Goal: Task Accomplishment & Management: Manage account settings

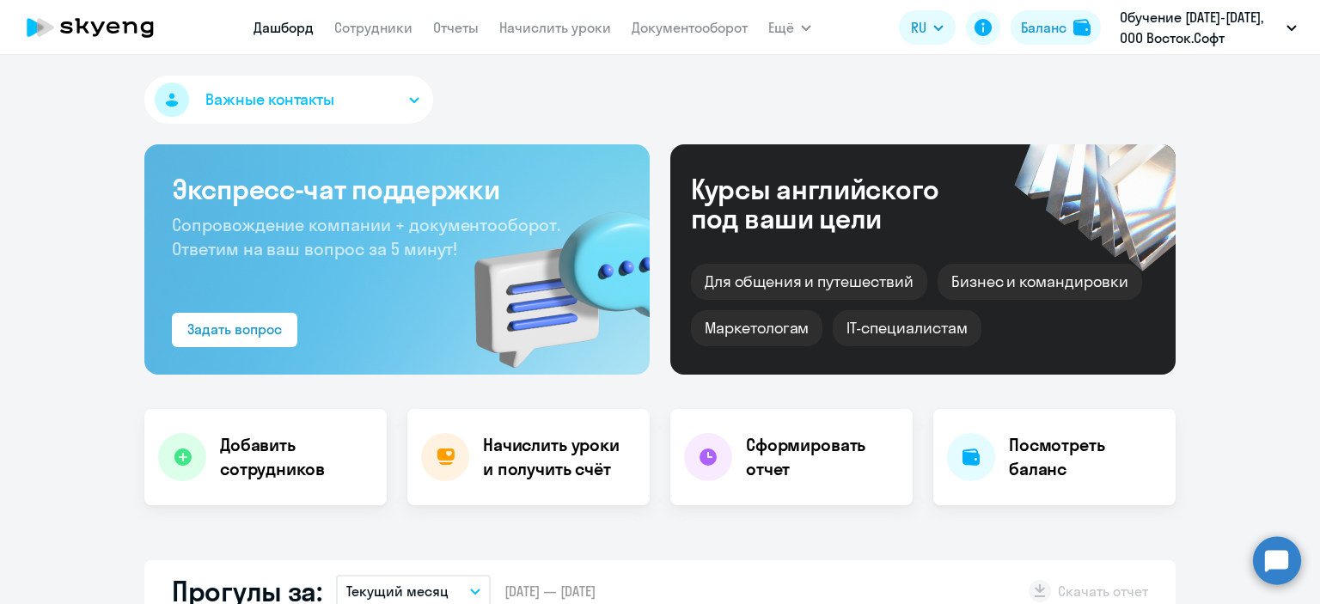
select select "30"
click at [400, 22] on link "Сотрудники" at bounding box center [373, 27] width 78 height 17
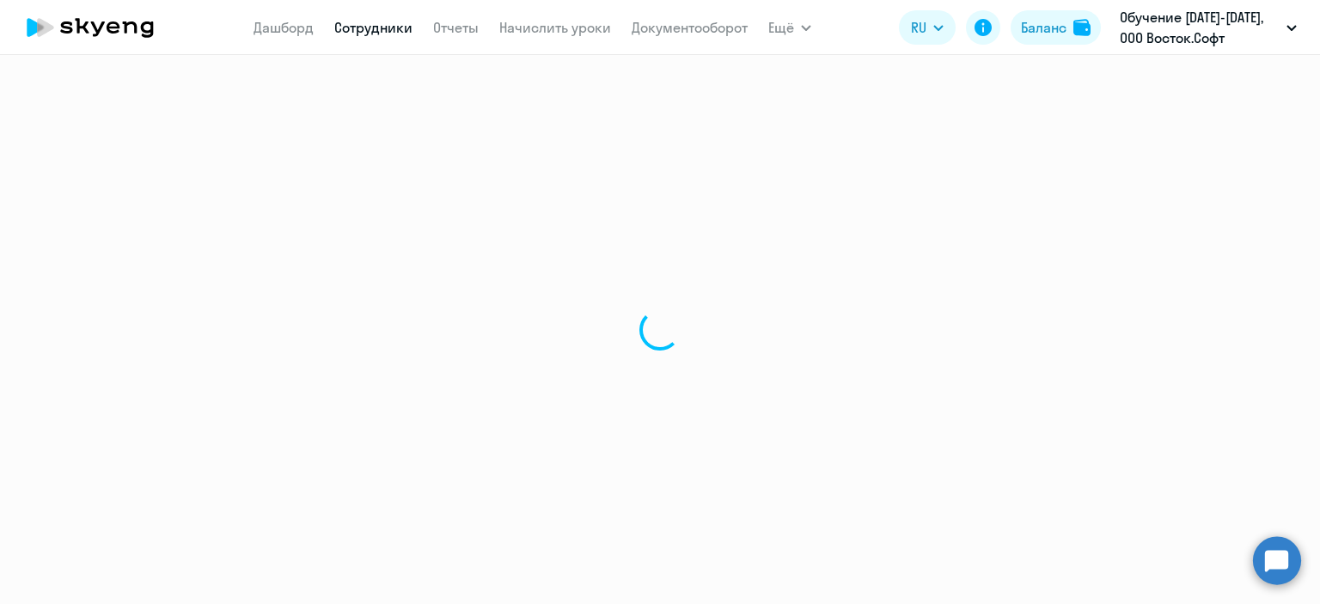
select select "30"
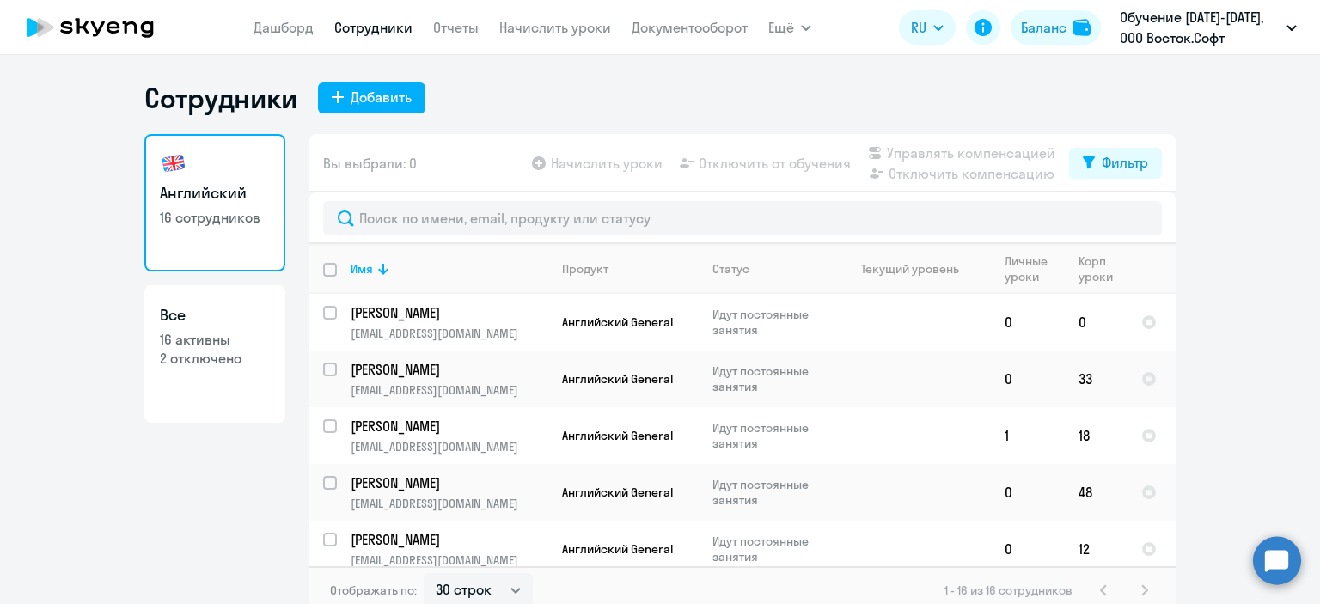
click at [174, 357] on p "2 отключено" at bounding box center [215, 358] width 110 height 19
select select "30"
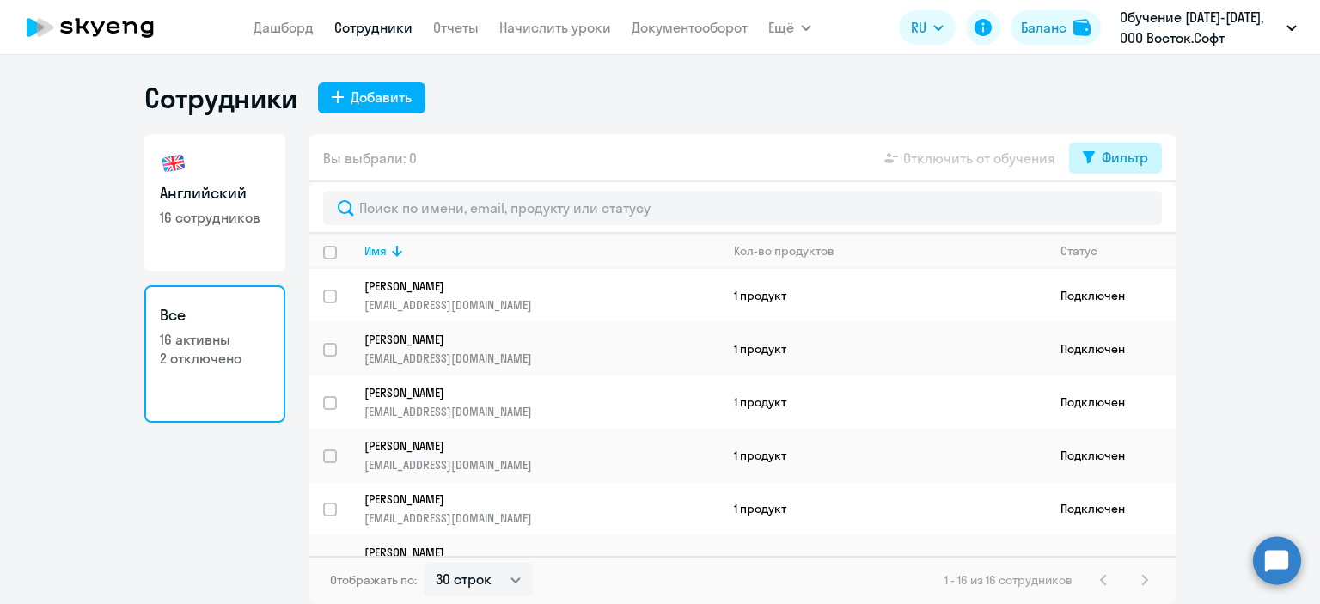
click at [1098, 165] on button "Фильтр" at bounding box center [1115, 158] width 93 height 31
click at [1142, 213] on span at bounding box center [1133, 213] width 29 height 17
click at [1119, 213] on input "checkbox" at bounding box center [1118, 213] width 1 height 1
checkbox input "true"
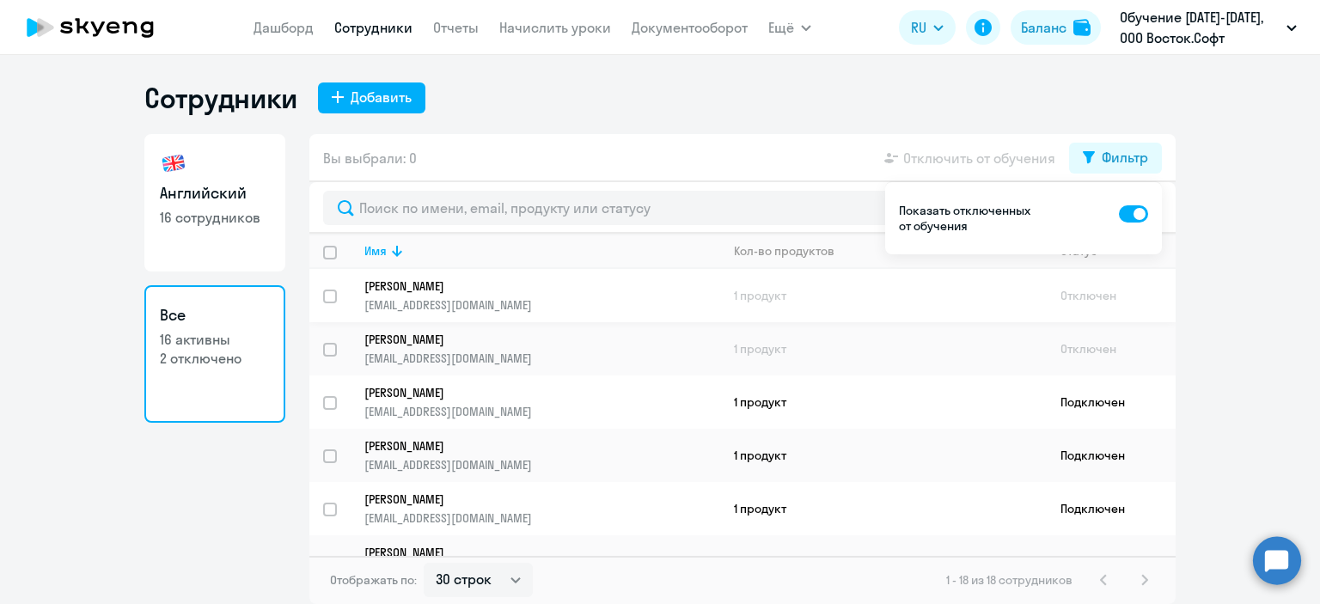
click at [421, 288] on p "[PERSON_NAME]" at bounding box center [530, 285] width 332 height 15
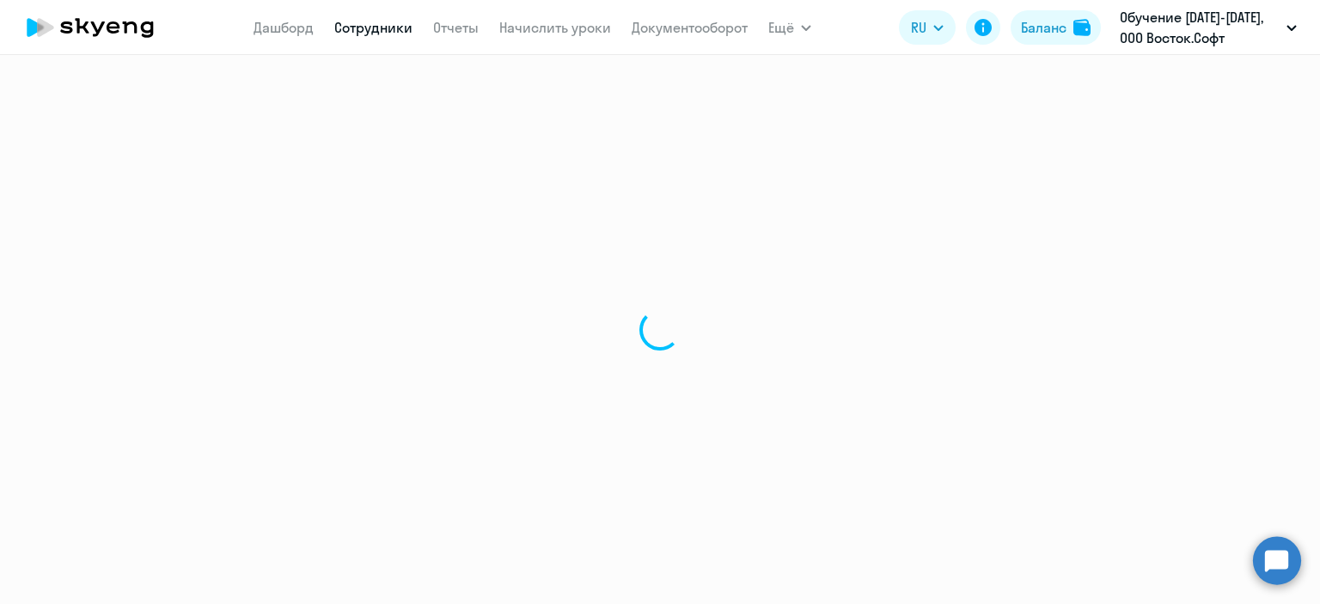
select select "english"
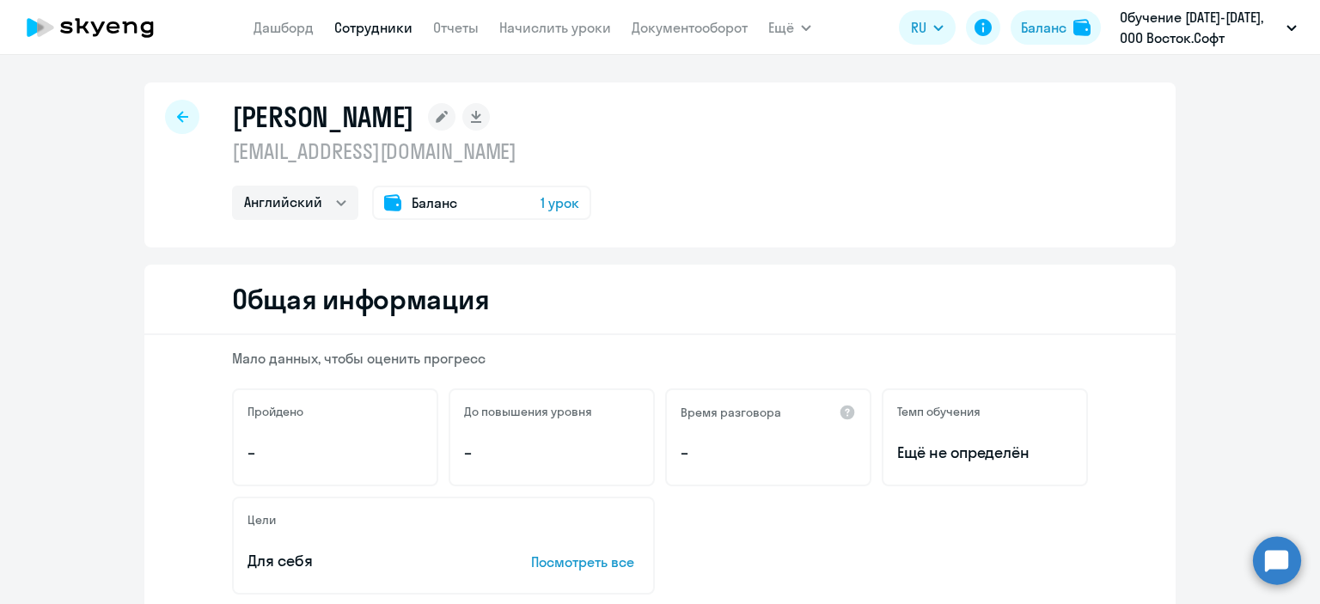
click at [554, 206] on span "1 урок" at bounding box center [559, 202] width 39 height 21
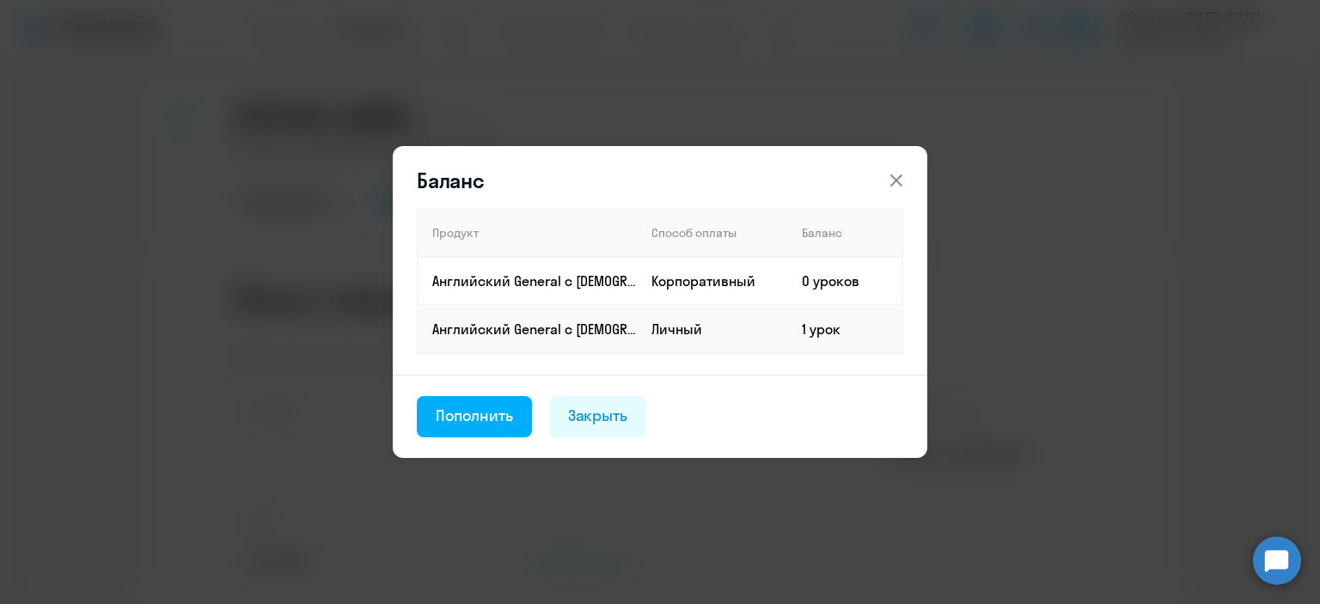
click at [898, 179] on icon at bounding box center [896, 180] width 12 height 12
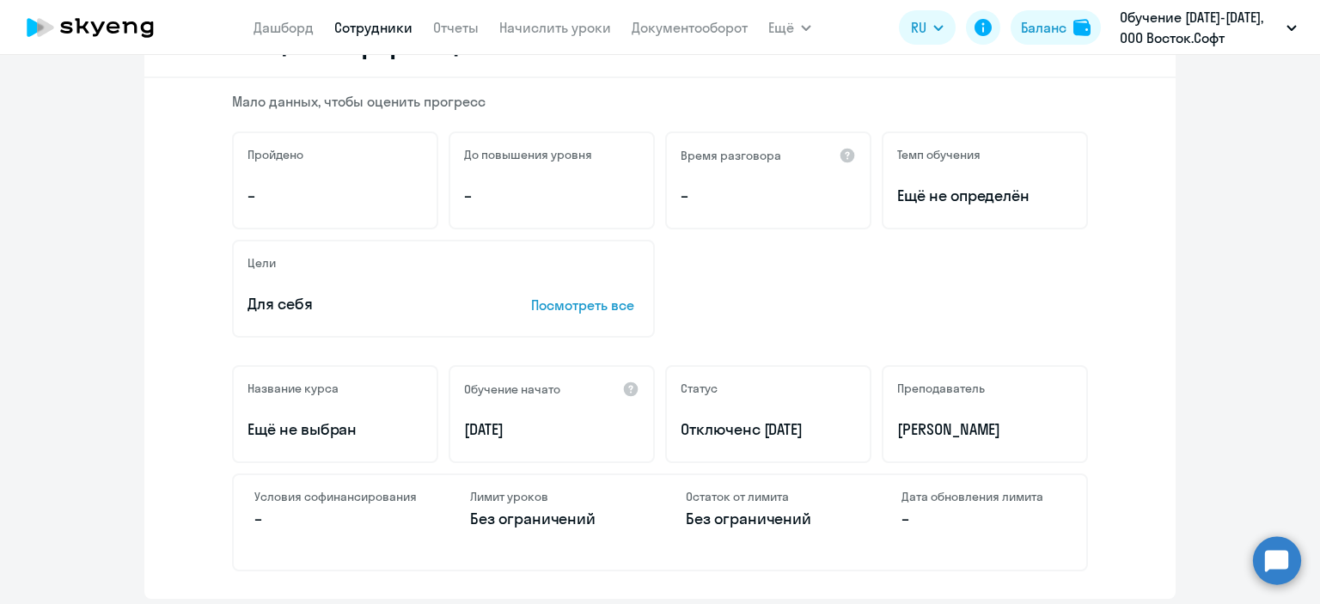
scroll to position [258, 0]
click at [705, 406] on div "Статус Отключен с [DATE]" at bounding box center [768, 413] width 206 height 98
click at [717, 431] on p "Отключен с [DATE]" at bounding box center [768, 429] width 175 height 22
click at [718, 431] on p "Отключен с [DATE]" at bounding box center [768, 429] width 175 height 22
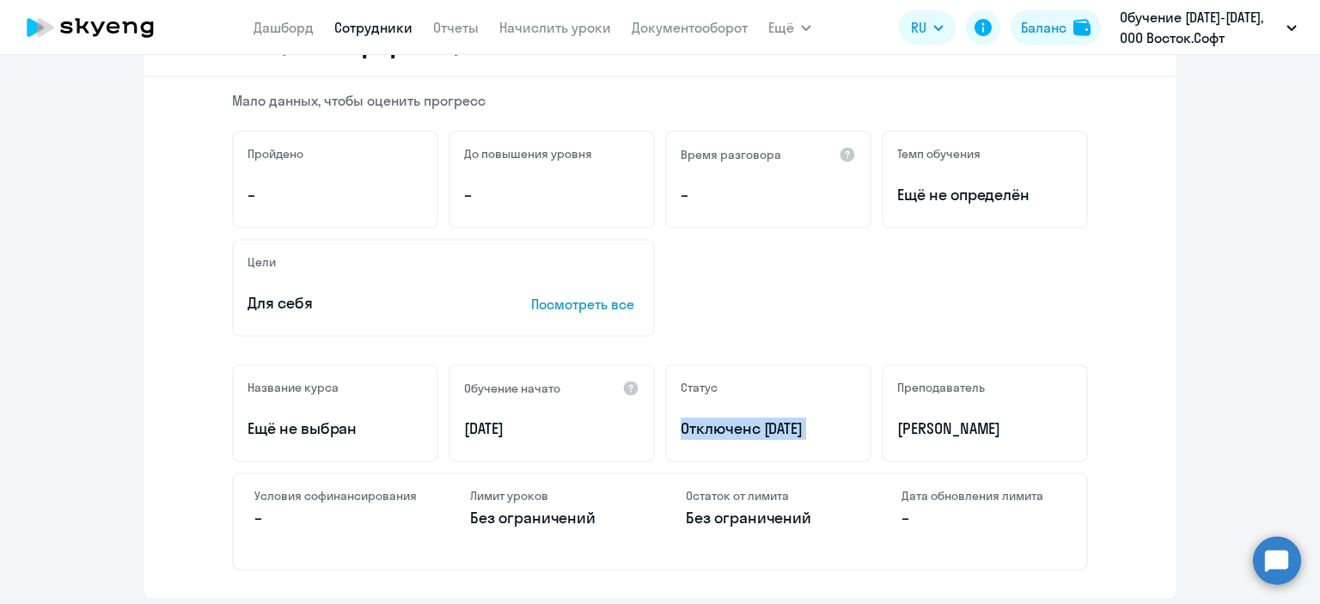
click at [718, 431] on p "Отключен с [DATE]" at bounding box center [768, 429] width 175 height 22
click at [698, 317] on div "Цели Для себя Посмотреть все" at bounding box center [660, 288] width 856 height 98
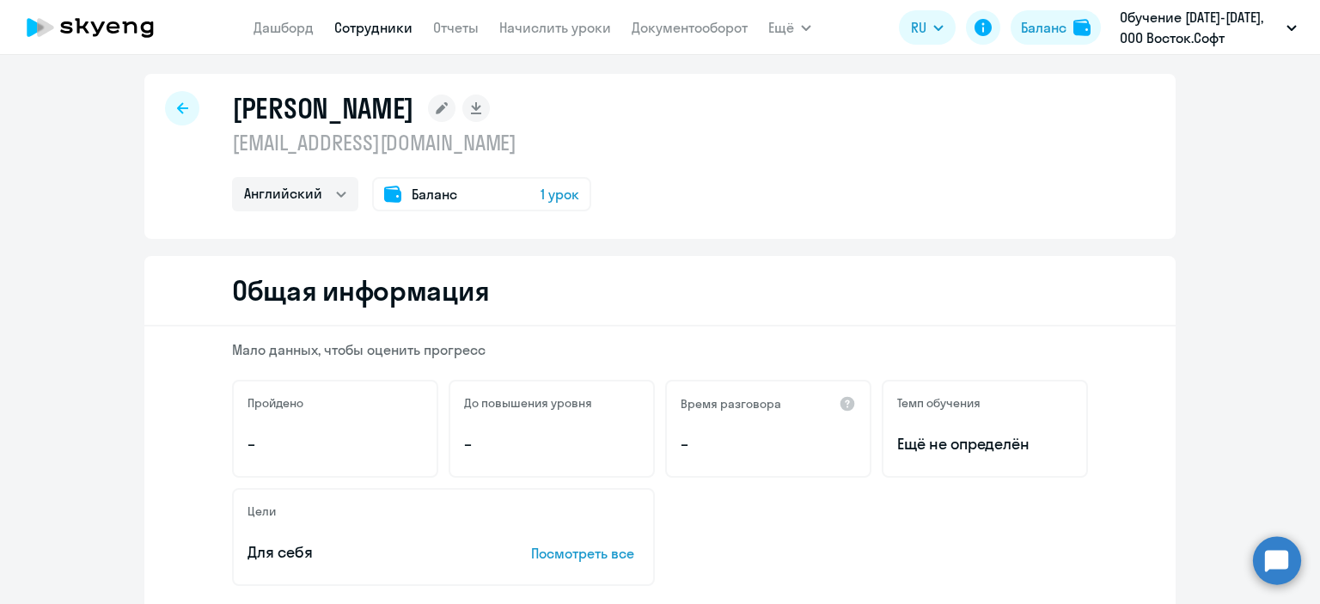
scroll to position [0, 0]
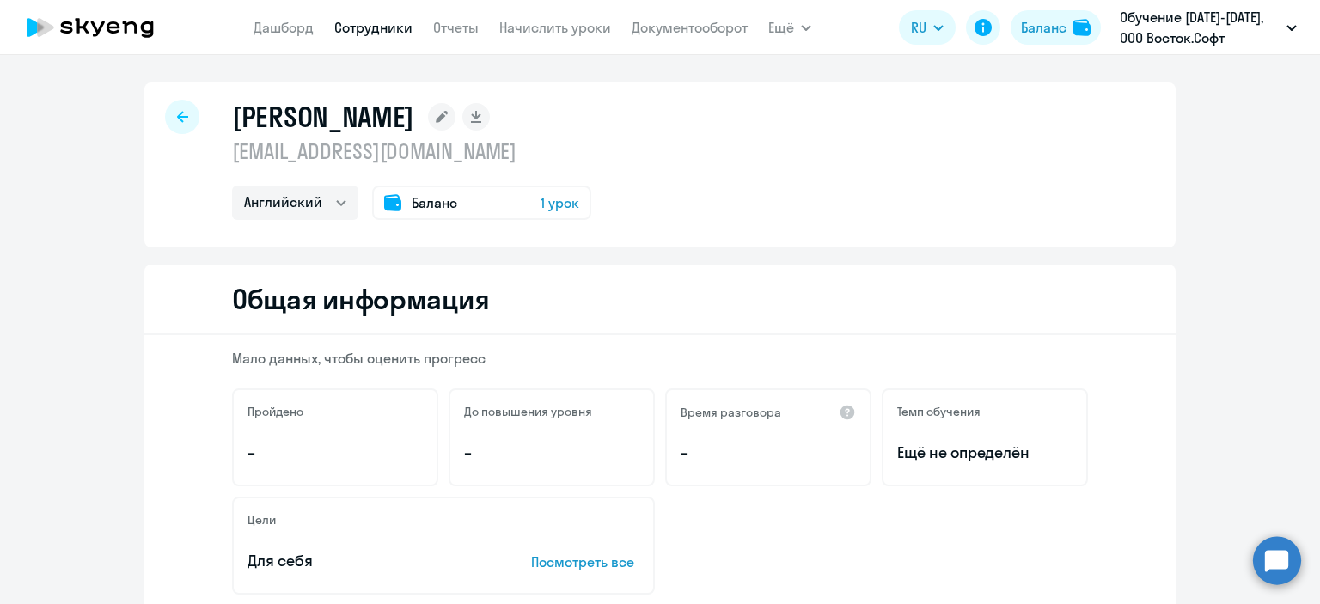
click at [377, 34] on link "Сотрудники" at bounding box center [373, 27] width 78 height 17
select select "30"
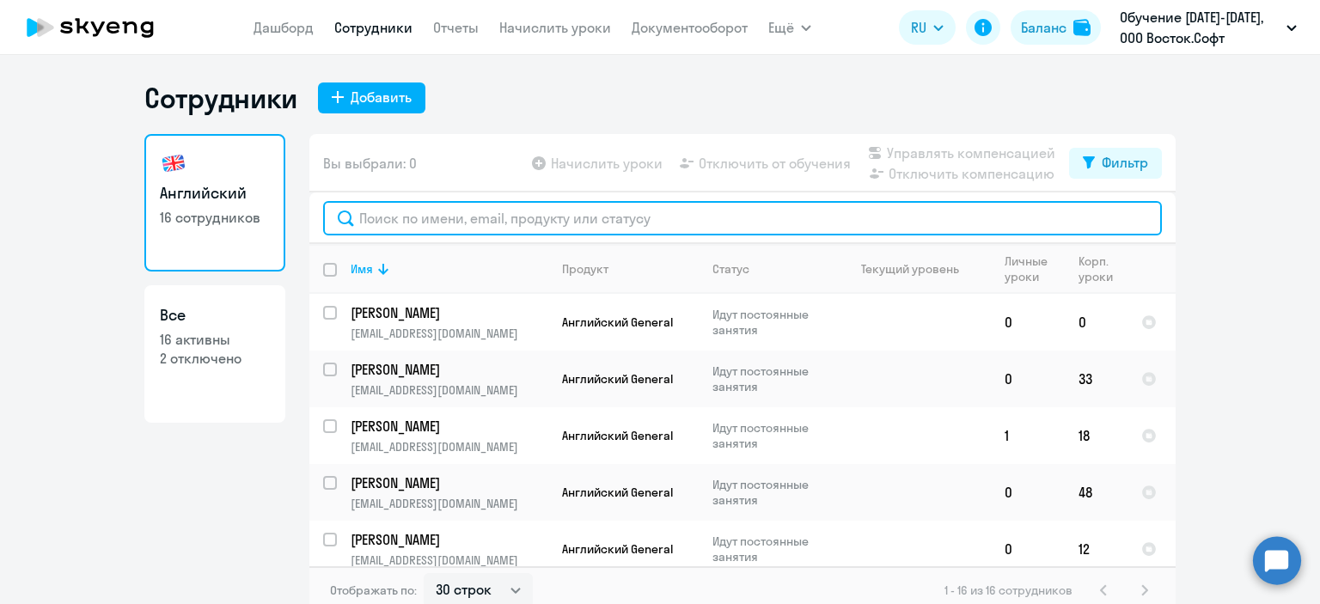
click at [444, 221] on input "text" at bounding box center [742, 218] width 839 height 34
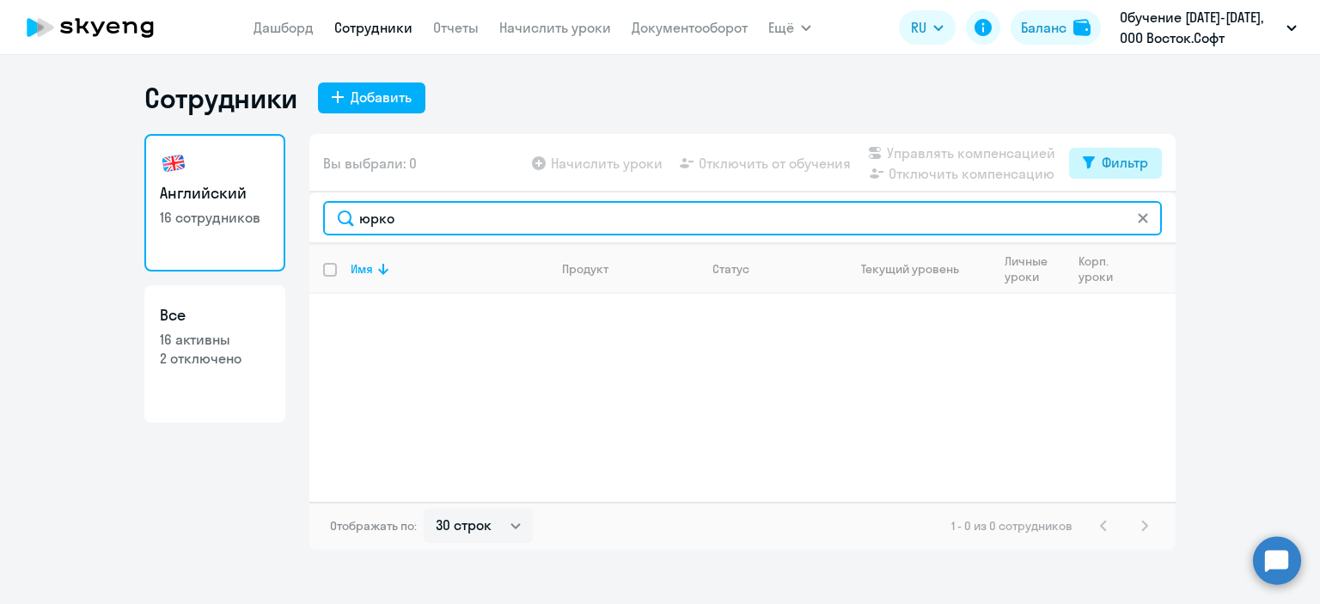
type input "юрко"
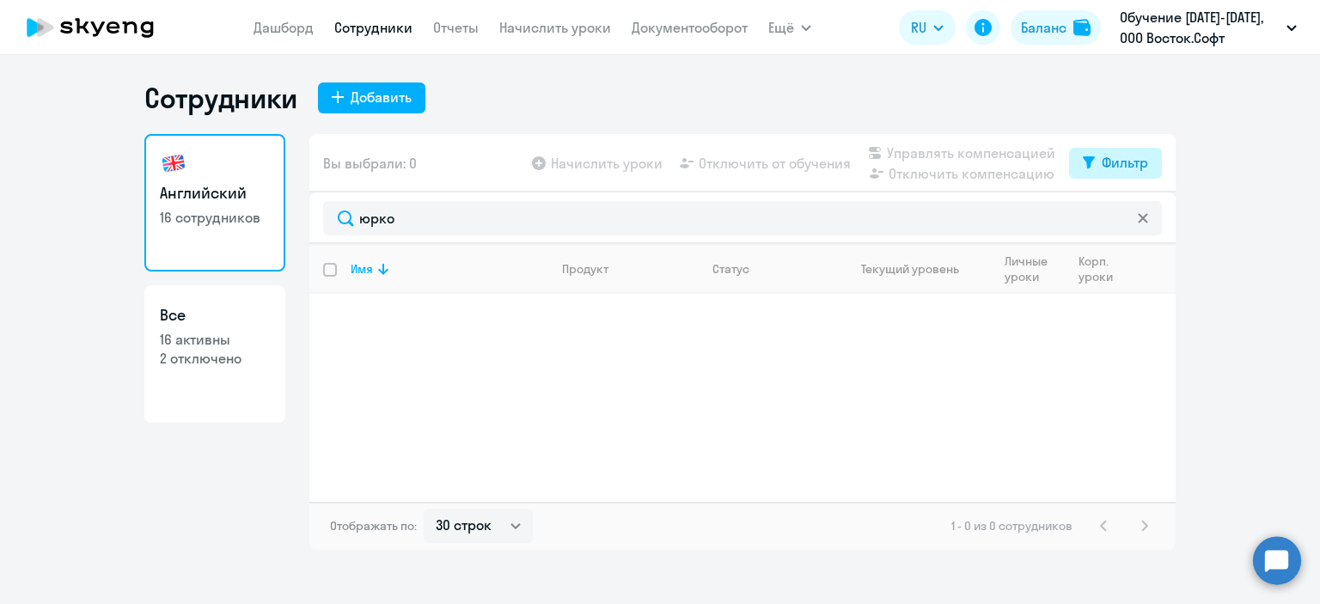
click at [1118, 160] on div "Фильтр" at bounding box center [1125, 162] width 46 height 21
click at [1136, 219] on span at bounding box center [1133, 219] width 29 height 17
click at [1119, 219] on input "checkbox" at bounding box center [1118, 218] width 1 height 1
checkbox input "true"
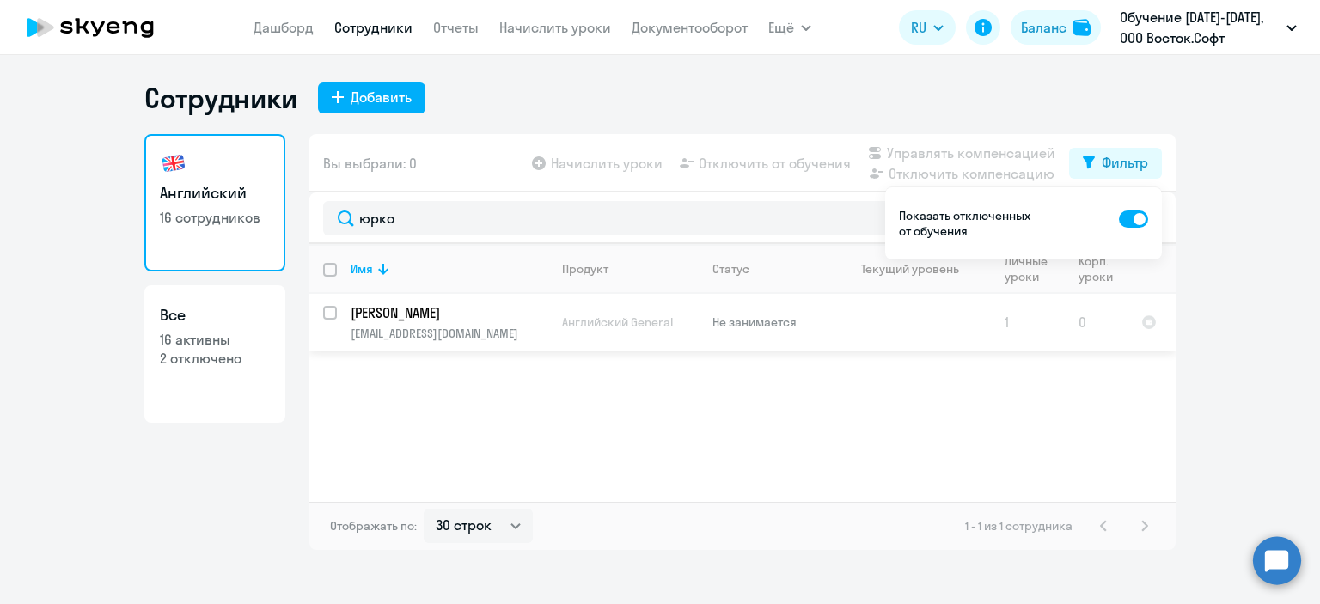
click at [327, 315] on input "select row 22974580" at bounding box center [340, 323] width 34 height 34
checkbox input "true"
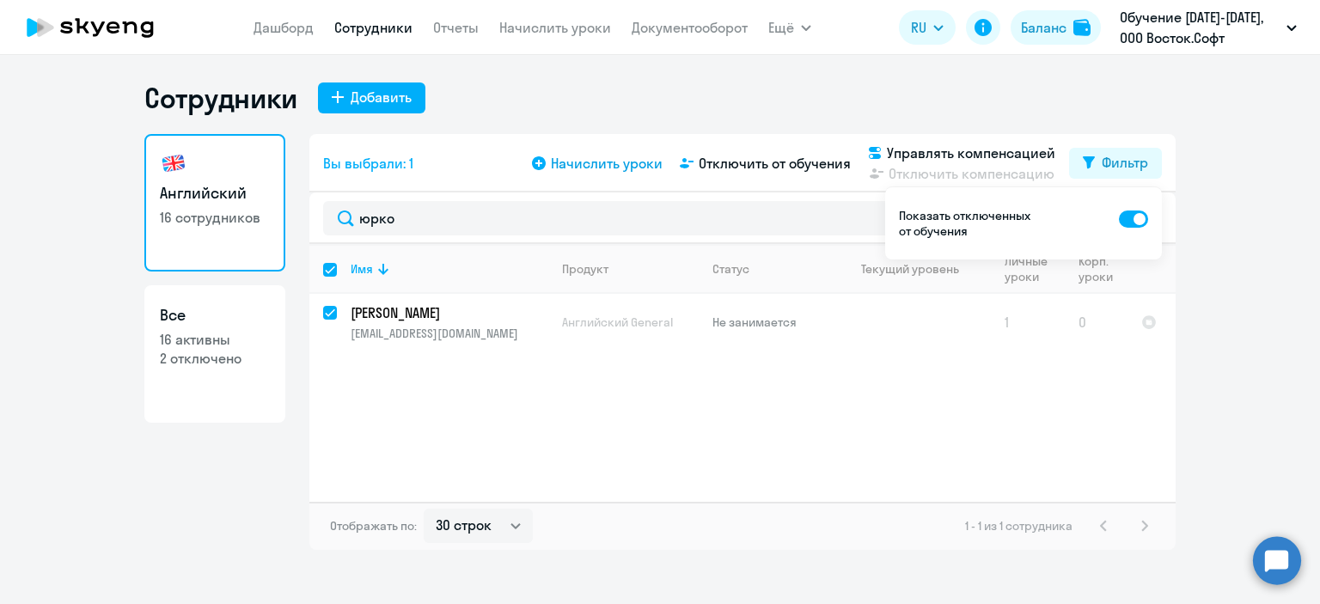
click at [621, 161] on span "Начислить уроки" at bounding box center [607, 163] width 112 height 21
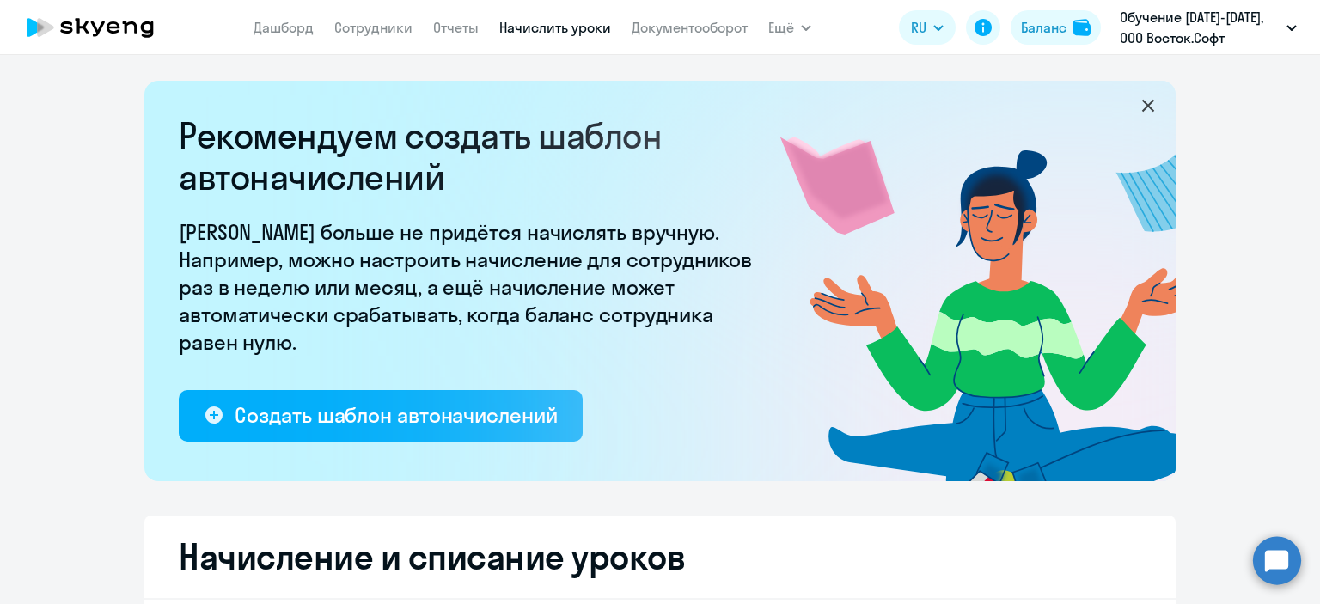
select select "10"
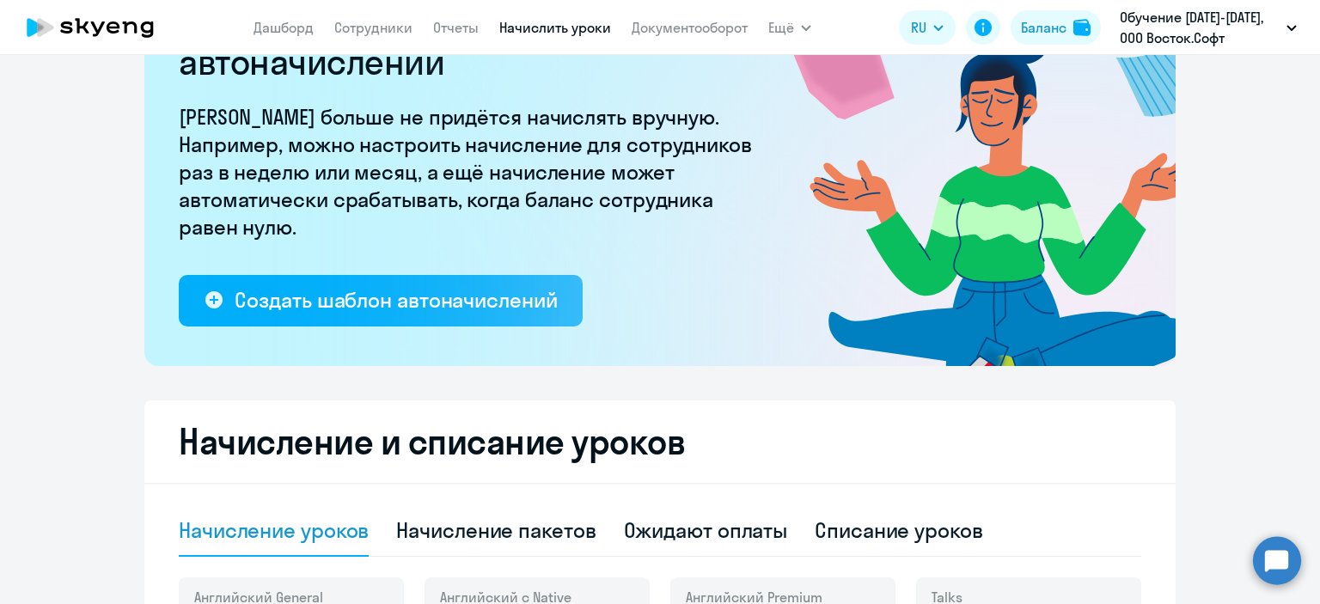
scroll to position [430, 0]
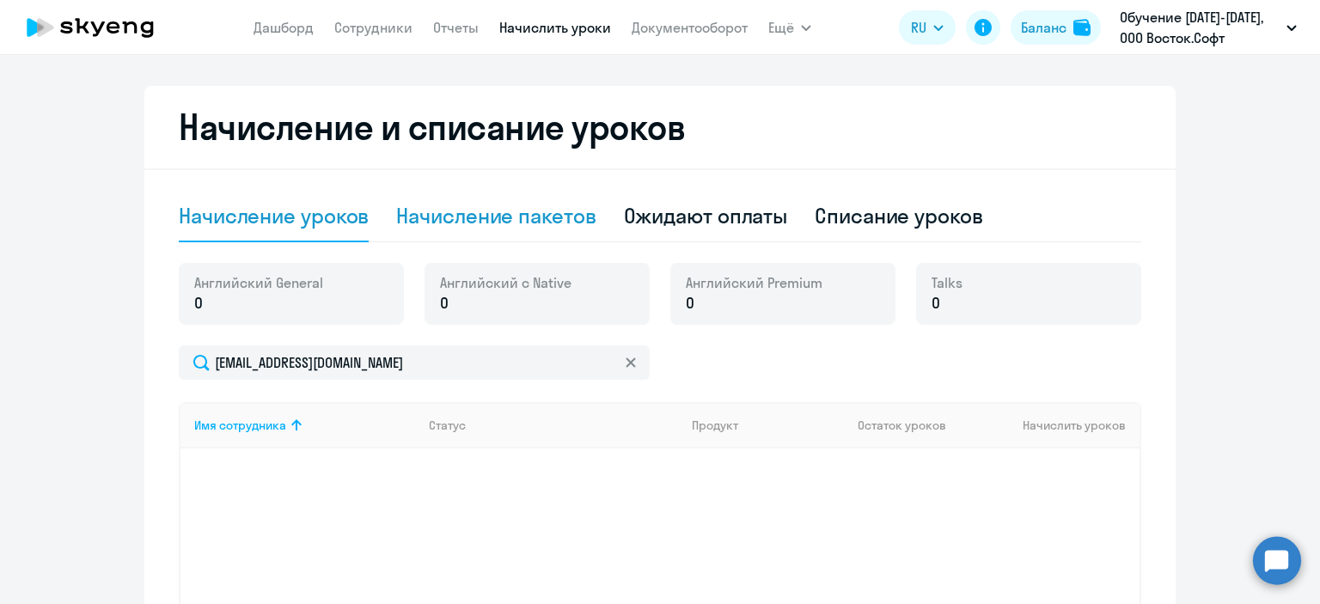
click at [498, 218] on div "Начисление пакетов" at bounding box center [495, 215] width 199 height 27
select select "10"
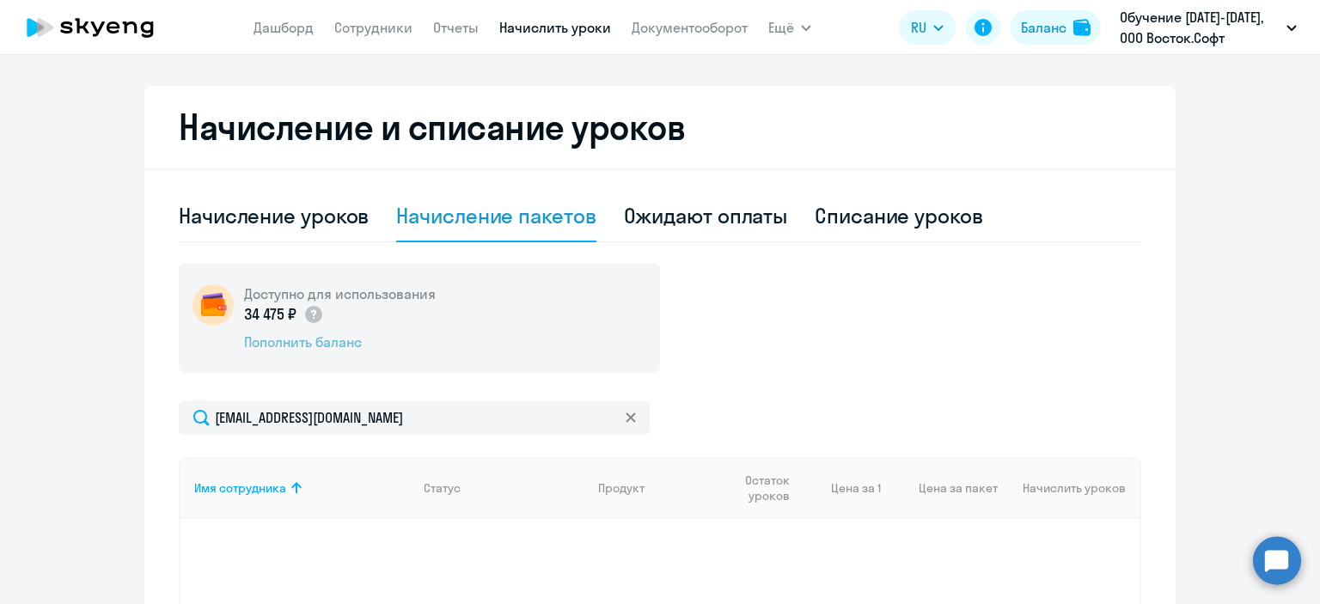
click at [300, 343] on div "Пополнить баланс" at bounding box center [340, 342] width 192 height 19
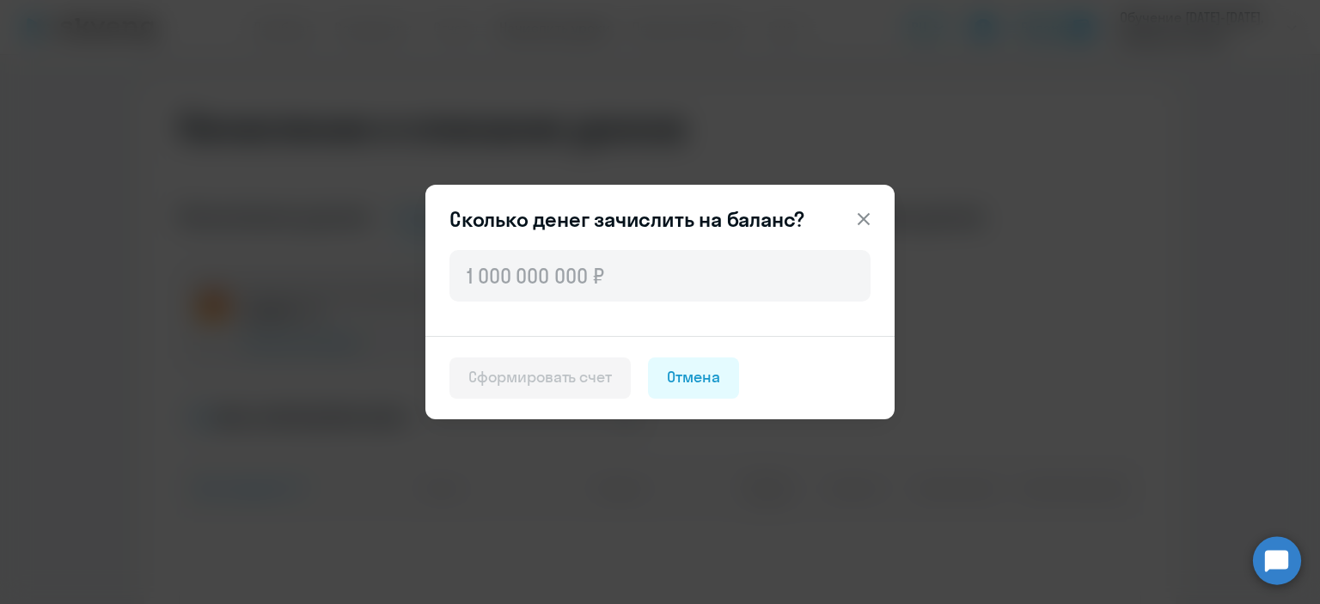
click at [863, 217] on icon at bounding box center [863, 219] width 21 height 21
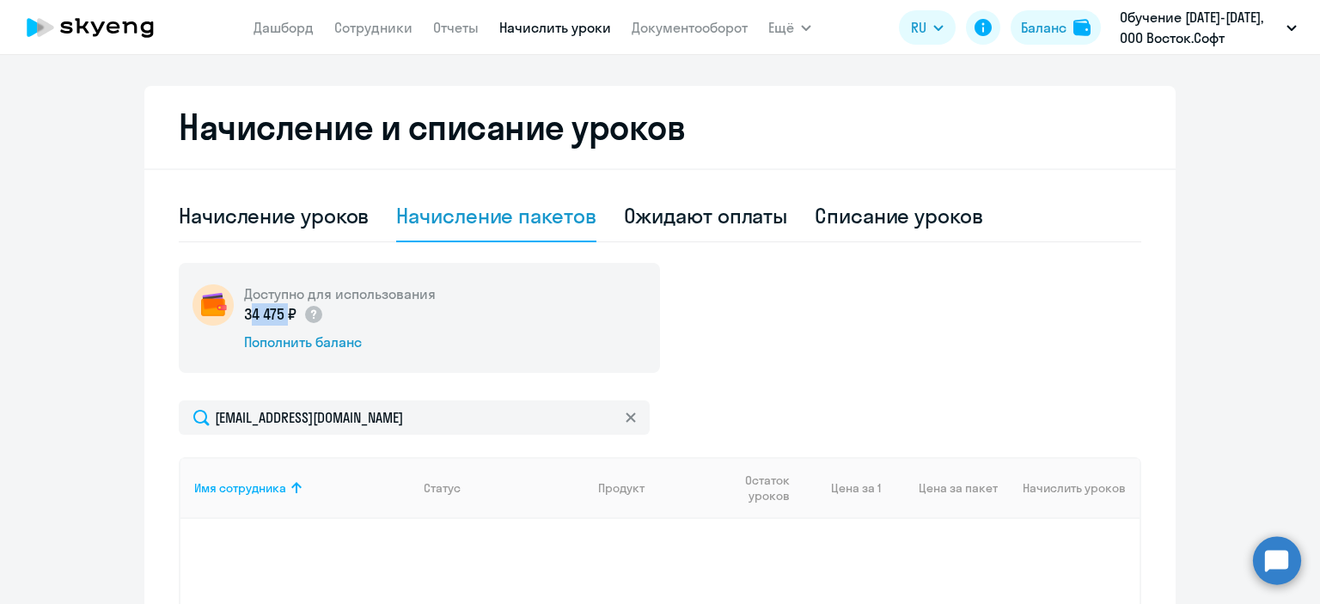
drag, startPoint x: 237, startPoint y: 309, endPoint x: 275, endPoint y: 312, distance: 37.9
click at [275, 312] on p "34 475 ₽" at bounding box center [284, 314] width 80 height 22
copy p "34 475"
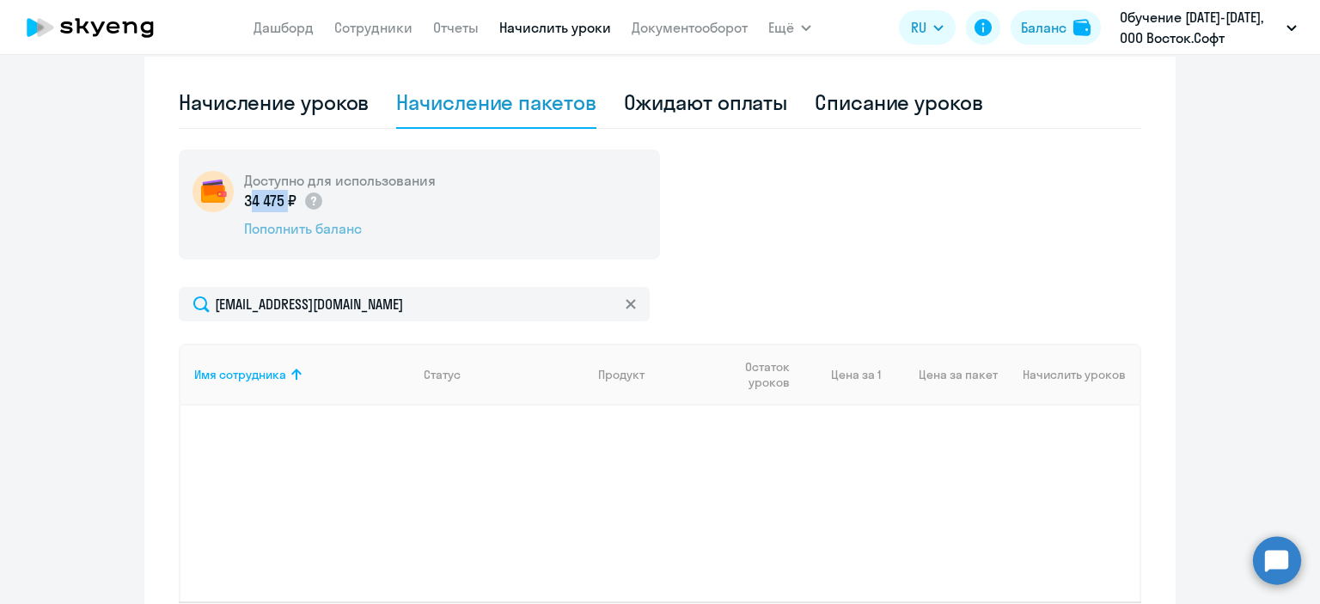
scroll to position [340, 0]
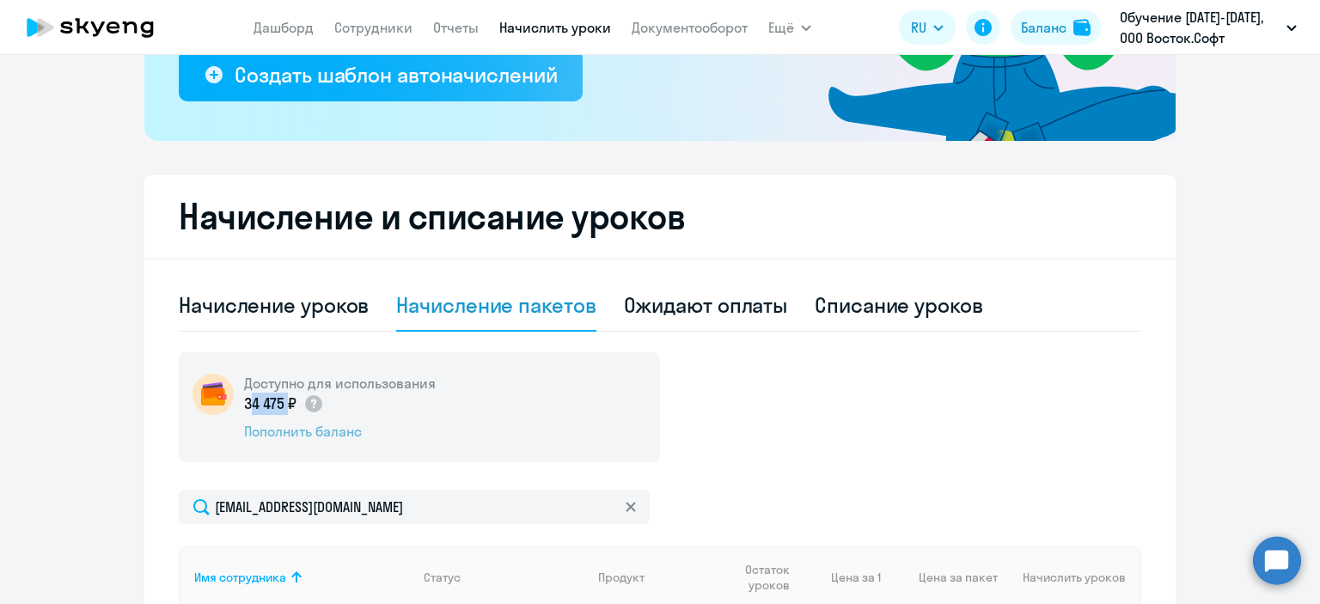
click at [312, 432] on div "Пополнить баланс" at bounding box center [340, 431] width 192 height 19
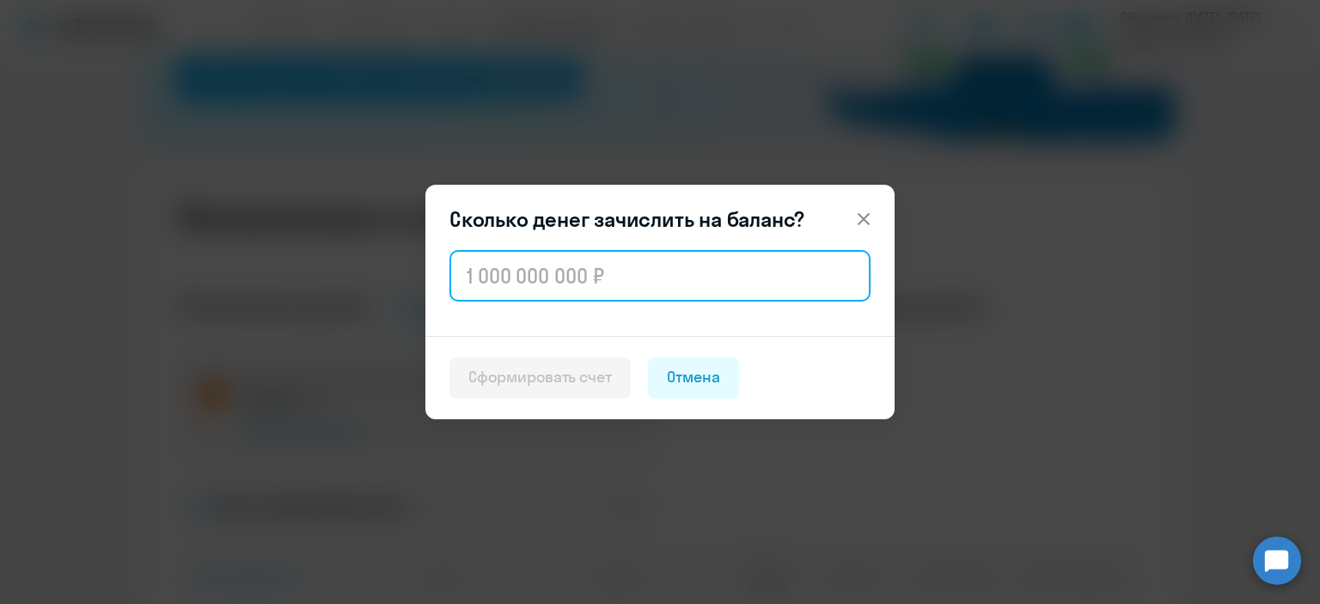
click at [495, 266] on input "text" at bounding box center [659, 276] width 421 height 52
paste input "34 475"
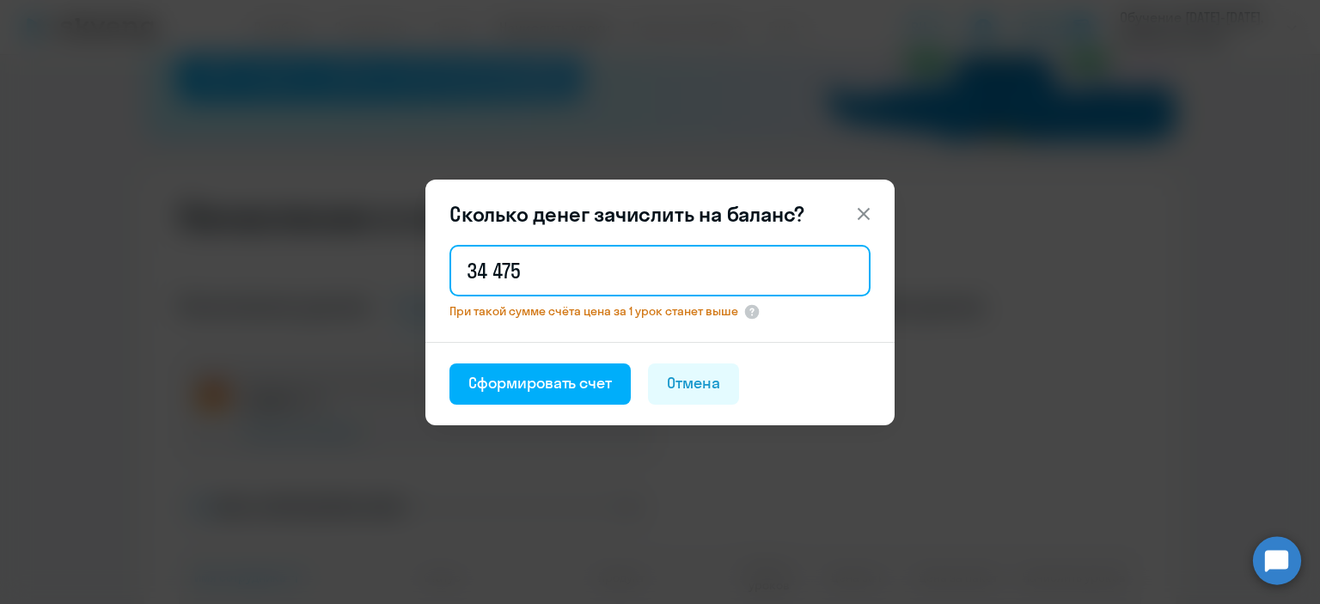
type input "34 475"
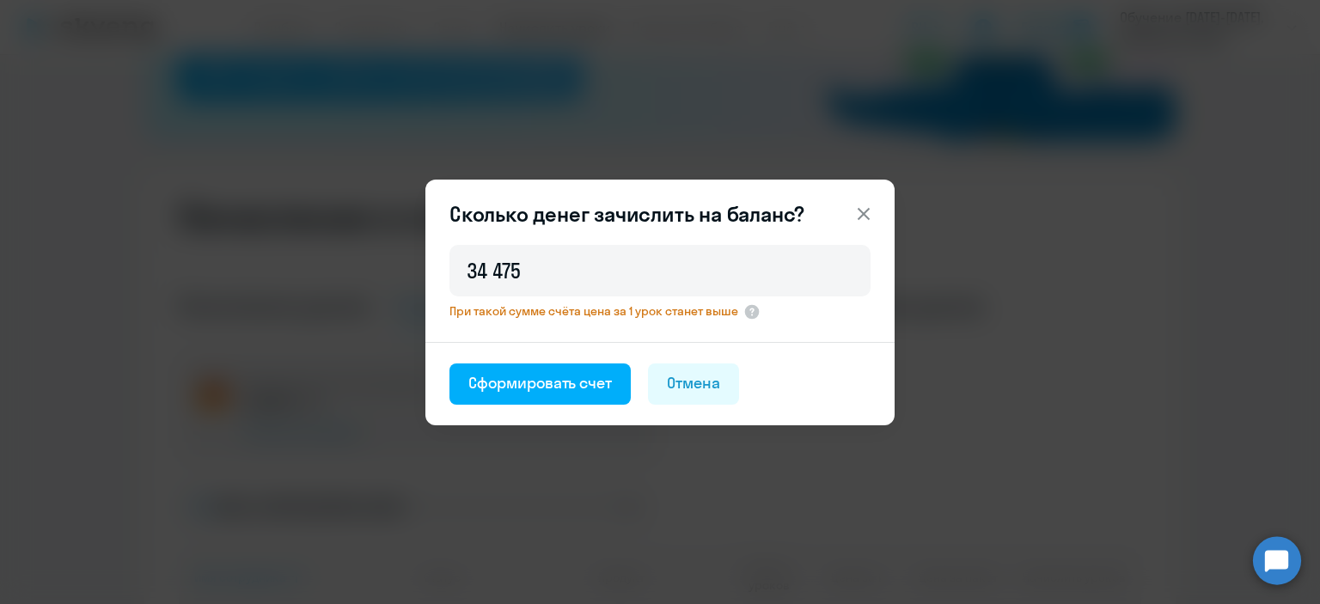
click at [866, 211] on icon at bounding box center [864, 213] width 12 height 12
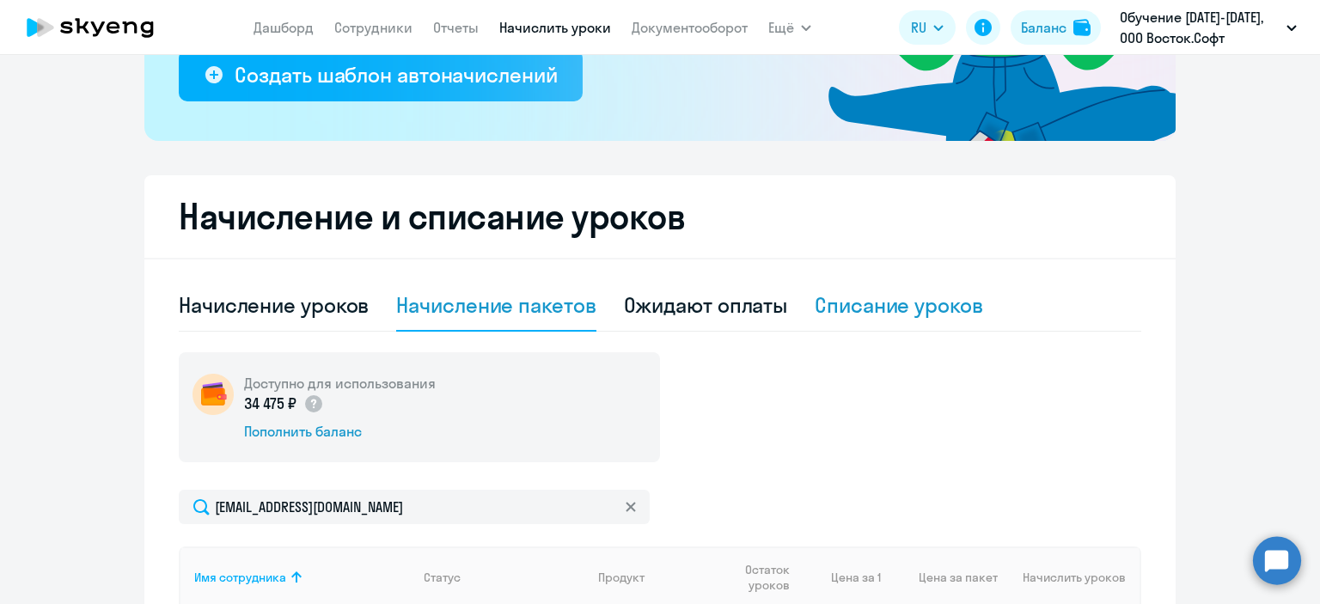
click at [899, 308] on div "Списание уроков" at bounding box center [899, 304] width 168 height 27
select select "10"
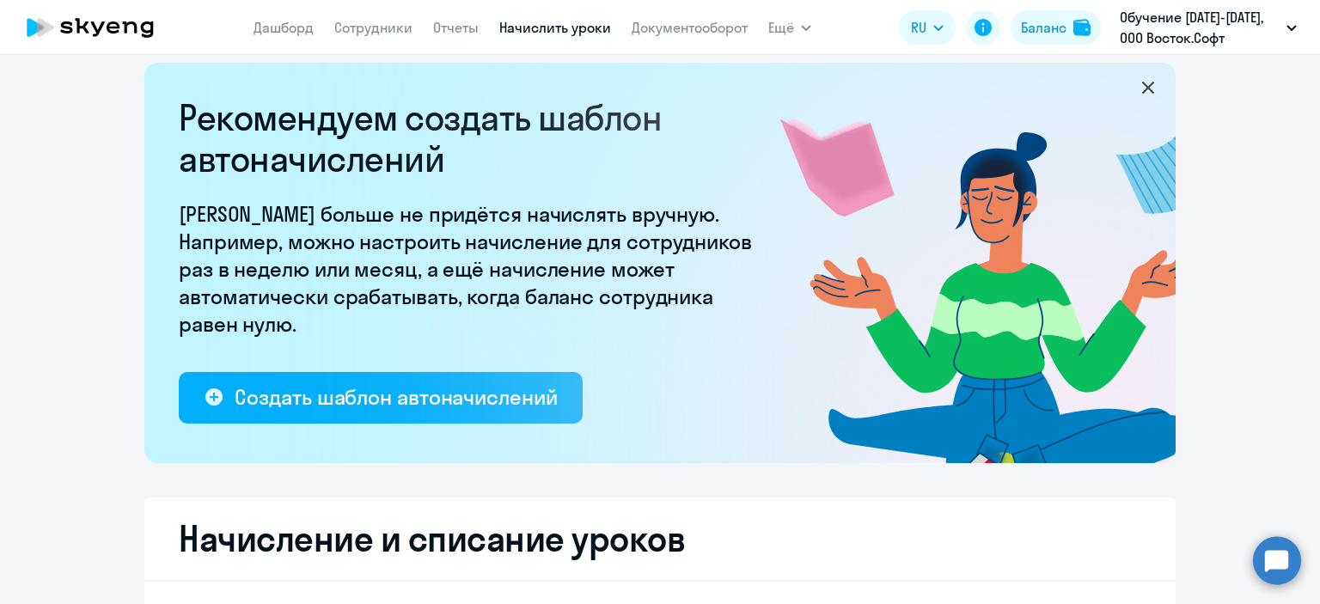
scroll to position [0, 0]
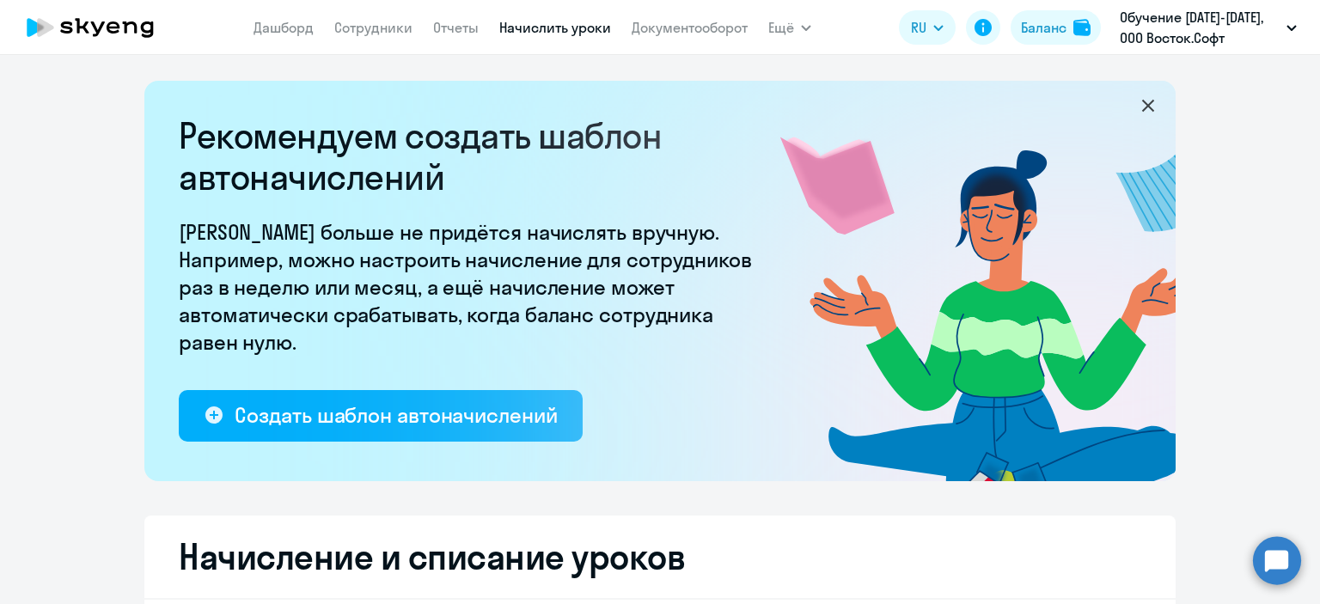
click at [539, 30] on link "Начислить уроки" at bounding box center [555, 27] width 112 height 17
select select "10"
click at [371, 21] on link "Сотрудники" at bounding box center [373, 27] width 78 height 17
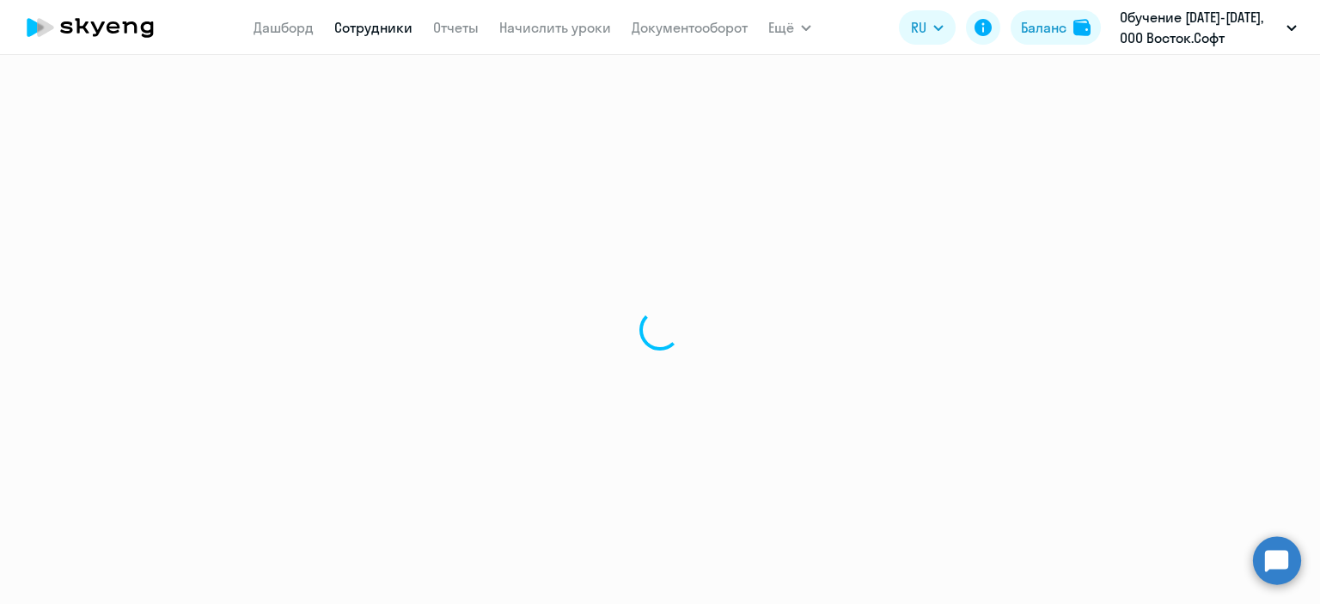
select select "30"
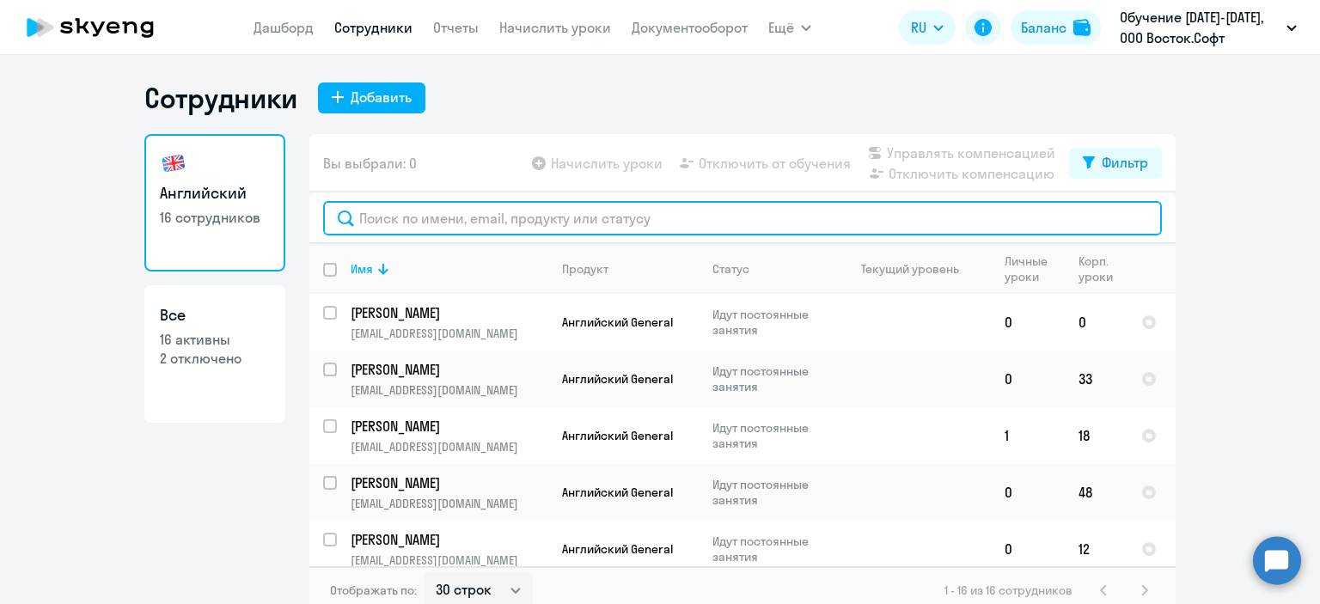
click at [449, 223] on input "text" at bounding box center [742, 218] width 839 height 34
type input "б"
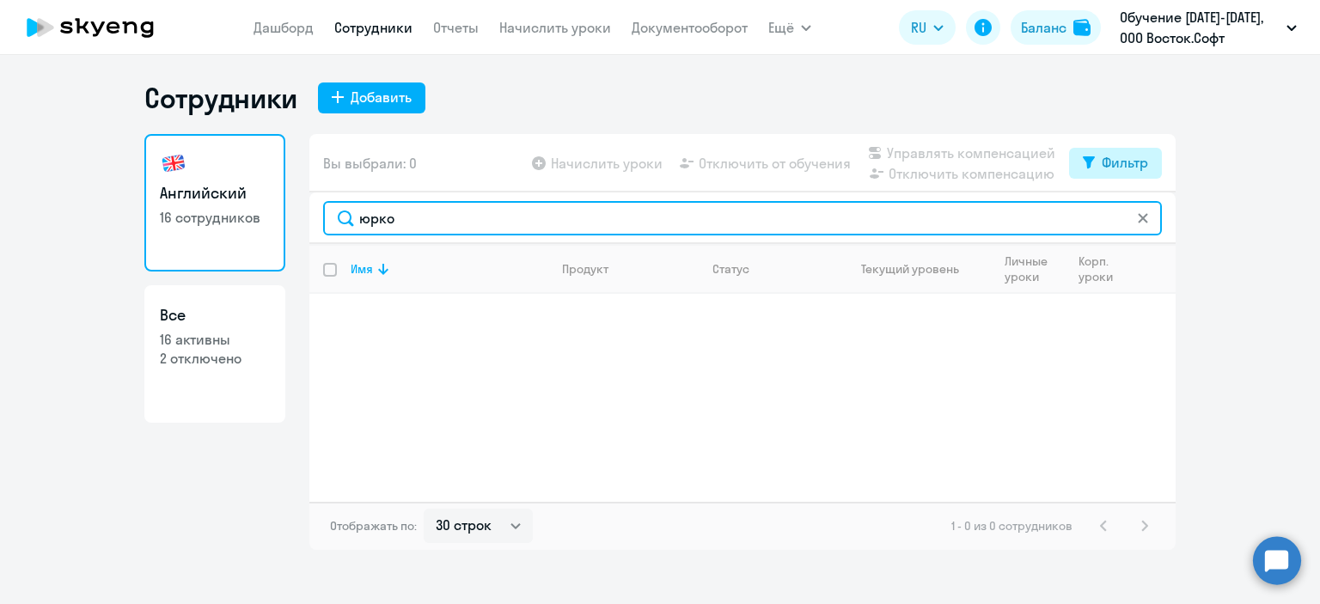
type input "юрко"
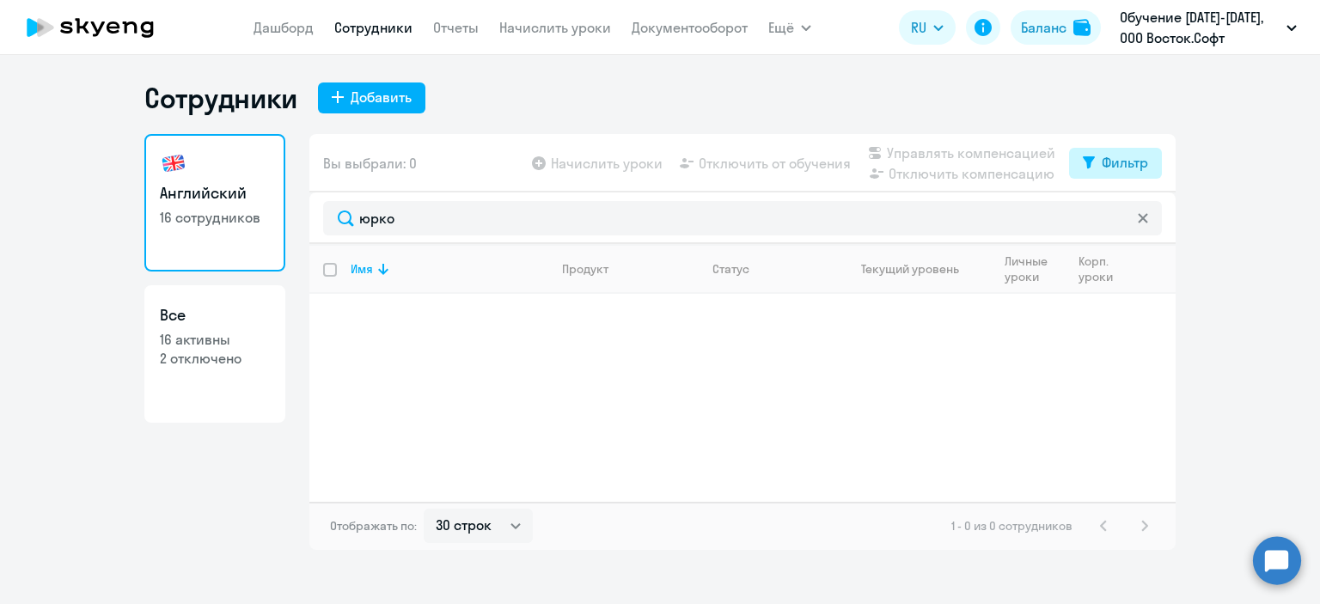
click at [1135, 162] on div "Фильтр" at bounding box center [1125, 162] width 46 height 21
click at [1141, 223] on span at bounding box center [1133, 219] width 29 height 17
click at [1119, 219] on input "checkbox" at bounding box center [1118, 218] width 1 height 1
checkbox input "true"
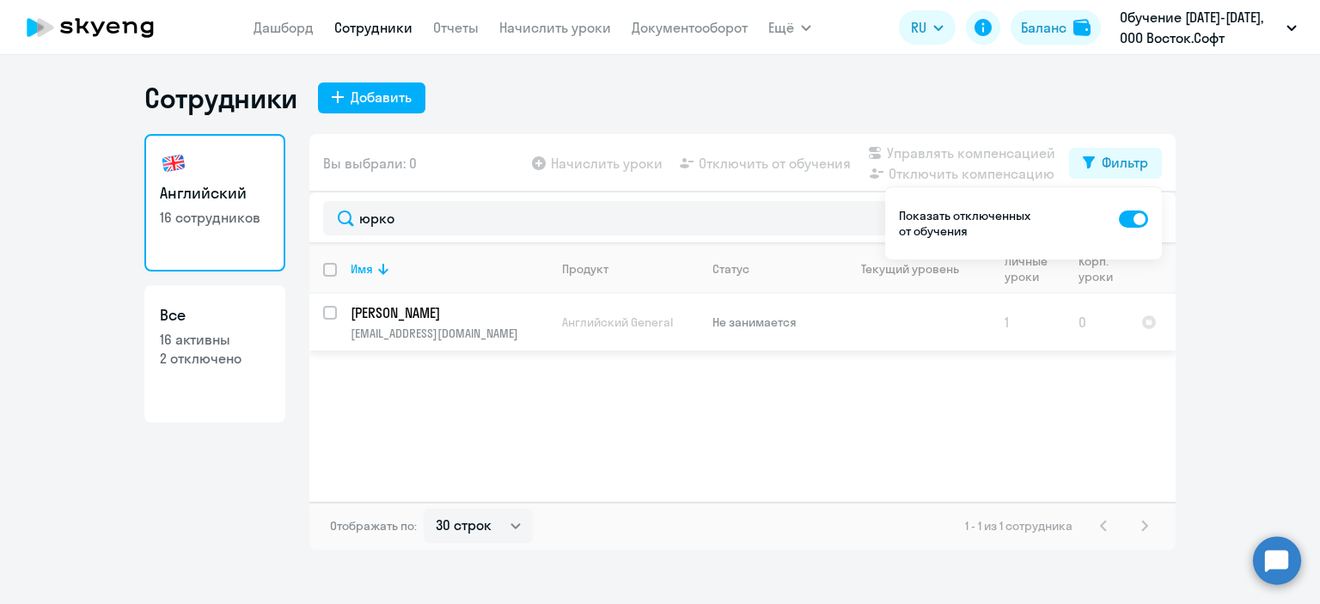
click at [327, 315] on input "select row 22974580" at bounding box center [340, 323] width 34 height 34
checkbox input "true"
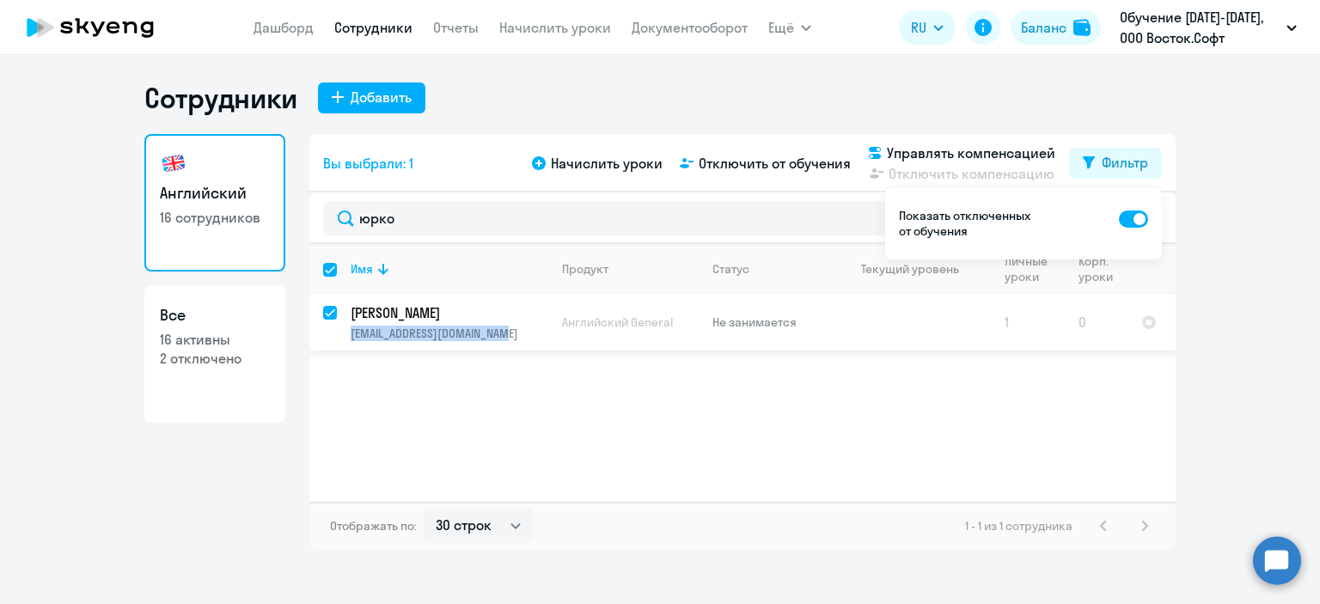
drag, startPoint x: 509, startPoint y: 332, endPoint x: 338, endPoint y: 343, distance: 171.4
click at [338, 343] on td "[PERSON_NAME] [PERSON_NAME][EMAIL_ADDRESS][DOMAIN_NAME]" at bounding box center [442, 322] width 211 height 57
select select "english"
